Goal: Task Accomplishment & Management: Complete application form

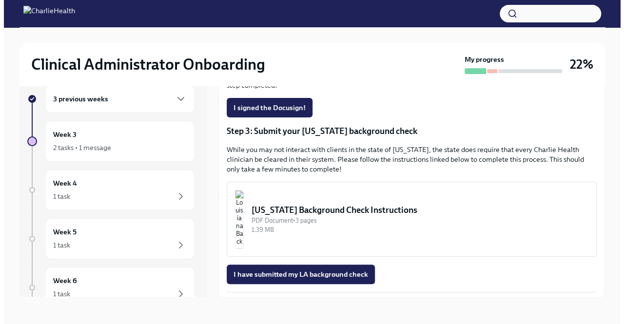
scroll to position [234, 0]
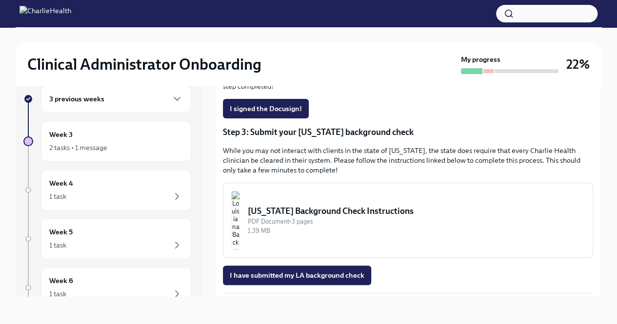
click at [240, 213] on img "button" at bounding box center [235, 220] width 9 height 58
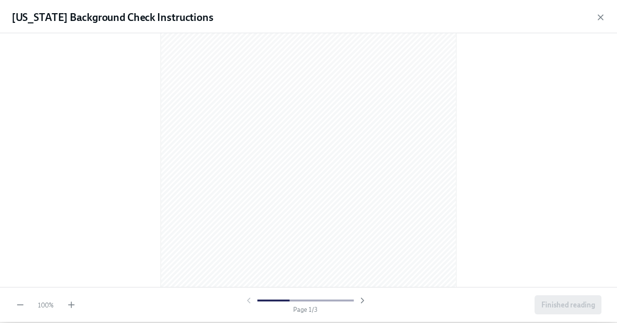
scroll to position [0, 0]
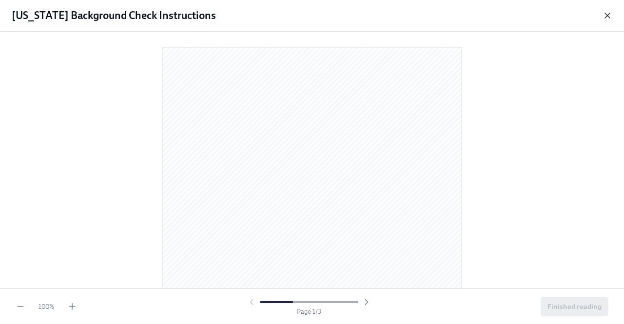
click at [603, 11] on icon "button" at bounding box center [607, 16] width 10 height 10
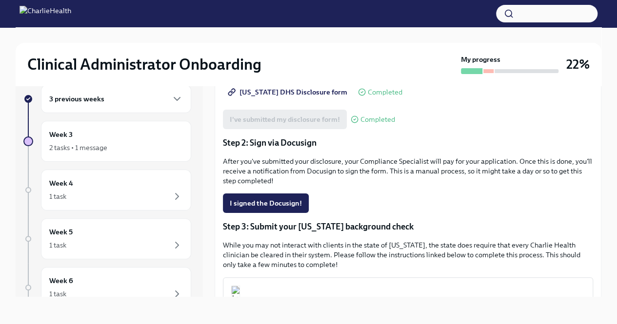
scroll to position [138, 0]
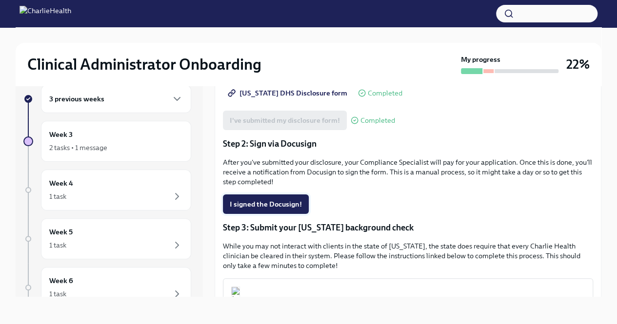
click at [267, 199] on span "I signed the Docusign!" at bounding box center [266, 204] width 72 height 10
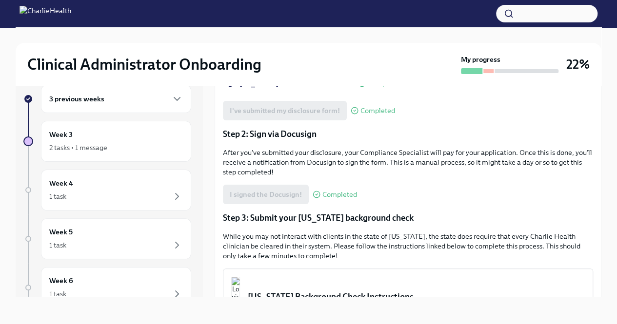
scroll to position [0, 0]
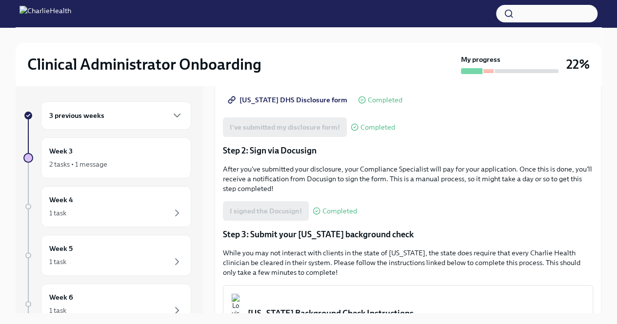
click at [122, 112] on div "3 previous weeks" at bounding box center [116, 116] width 134 height 12
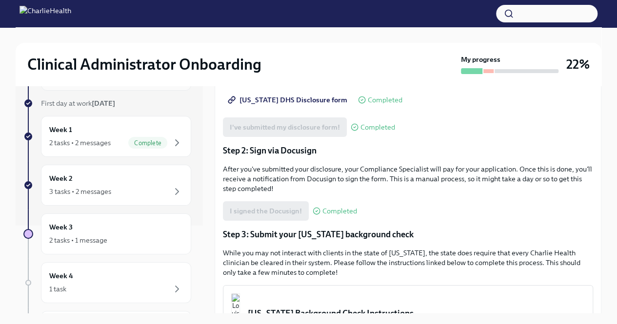
scroll to position [90, 0]
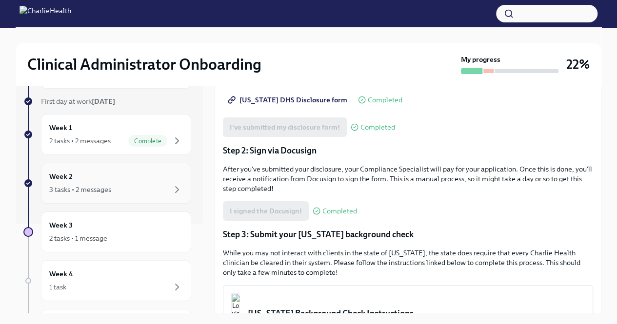
click at [111, 185] on div "3 tasks • 2 messages" at bounding box center [80, 190] width 62 height 10
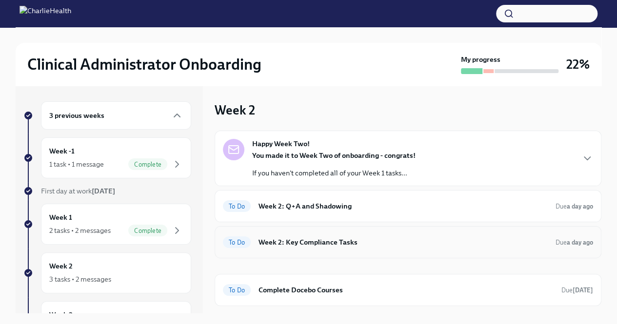
click at [315, 249] on div "To Do Week 2: Key Compliance Tasks Due a day ago" at bounding box center [407, 242] width 387 height 32
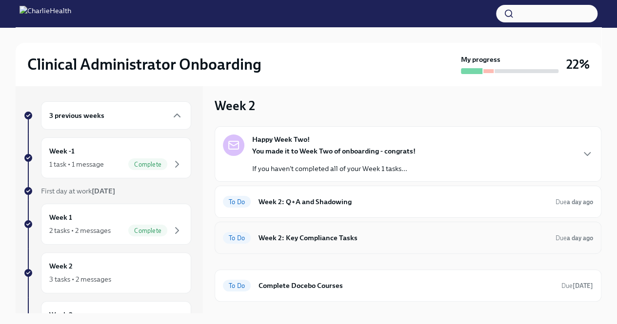
scroll to position [5, 0]
click at [315, 232] on h6 "Week 2: Key Compliance Tasks" at bounding box center [402, 237] width 289 height 11
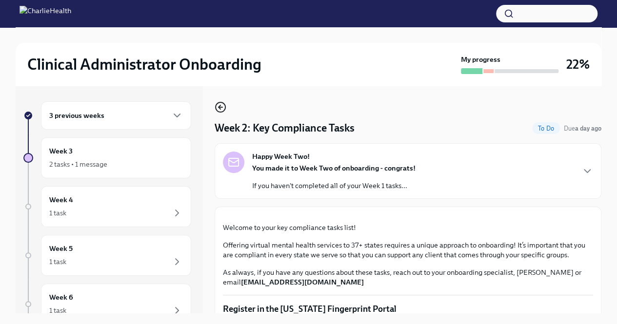
click at [220, 107] on icon "button" at bounding box center [220, 107] width 4 height 0
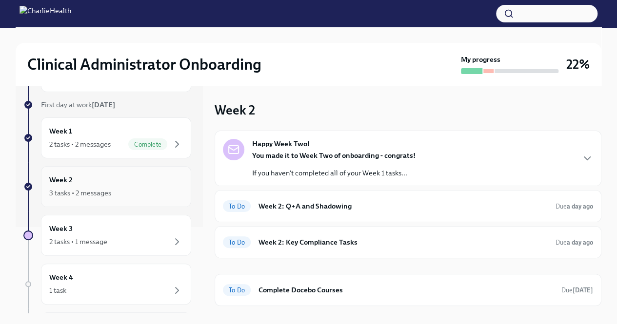
scroll to position [96, 0]
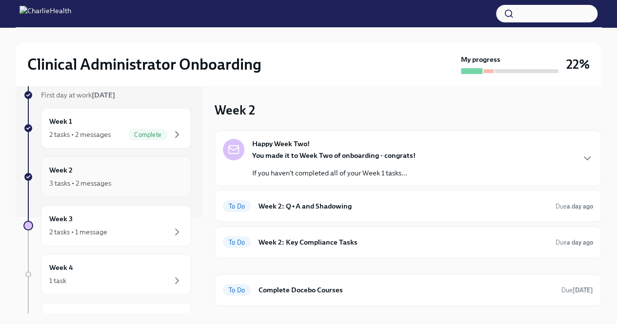
click at [133, 170] on div "Week 2 3 tasks • 2 messages" at bounding box center [116, 177] width 134 height 24
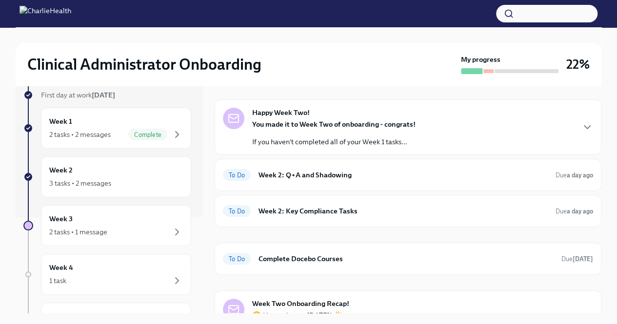
scroll to position [32, 0]
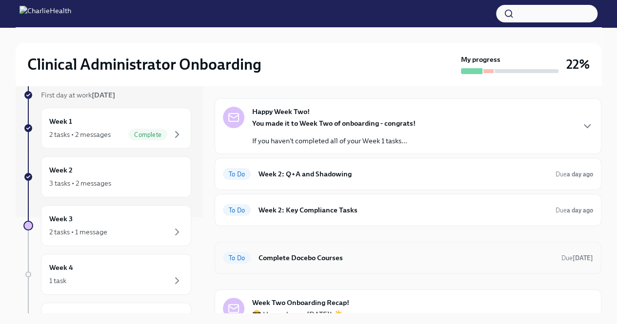
click at [318, 257] on h6 "Complete Docebo Courses" at bounding box center [405, 257] width 295 height 11
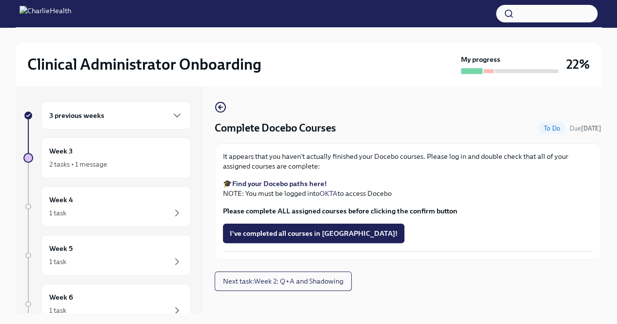
click at [298, 181] on strong "Find your Docebo paths here!" at bounding box center [279, 183] width 95 height 9
click at [254, 233] on span "I've completed all courses in [GEOGRAPHIC_DATA]!" at bounding box center [314, 234] width 168 height 10
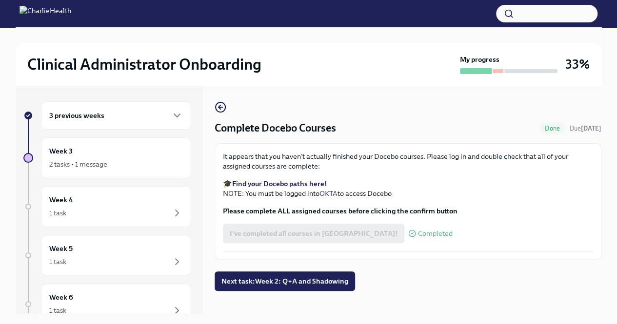
click at [178, 110] on div "3 previous weeks" at bounding box center [116, 115] width 150 height 28
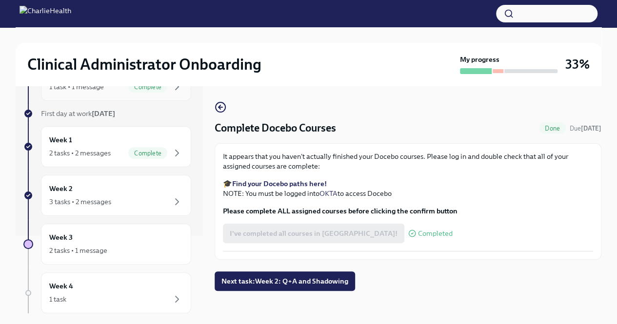
scroll to position [82, 0]
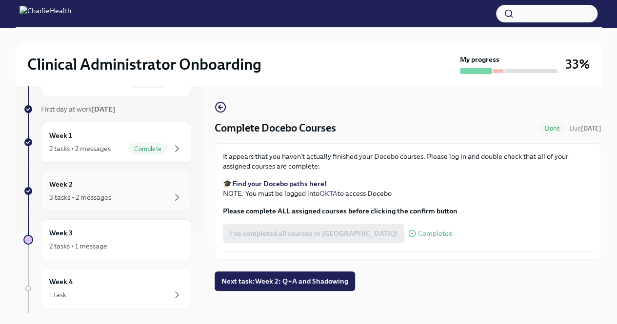
click at [173, 188] on div "Week 2 3 tasks • 2 messages" at bounding box center [116, 191] width 134 height 24
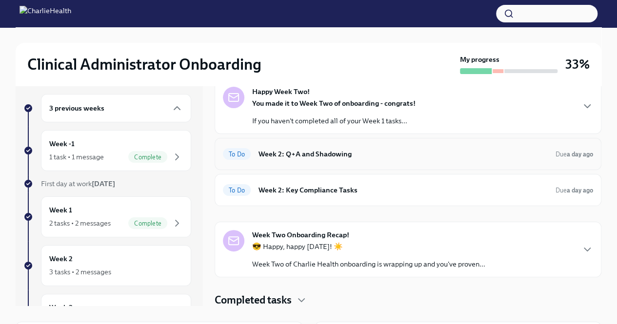
scroll to position [8, 0]
click at [313, 177] on div "To Do Week 2: Key Compliance Tasks Due a day ago" at bounding box center [407, 190] width 387 height 32
click at [256, 191] on div "To Do Week 2: Key Compliance Tasks Due a day ago" at bounding box center [408, 190] width 370 height 16
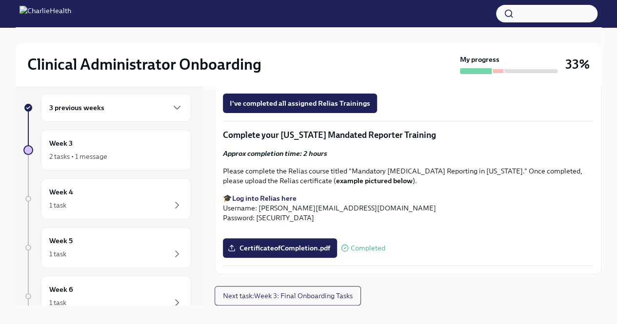
scroll to position [873, 0]
click at [295, 85] on strong "Find your main Relias trainings here" at bounding box center [290, 81] width 117 height 9
click at [282, 108] on span "I've completed all assigned Relias Trainings" at bounding box center [300, 103] width 140 height 10
